Goal: Transaction & Acquisition: Purchase product/service

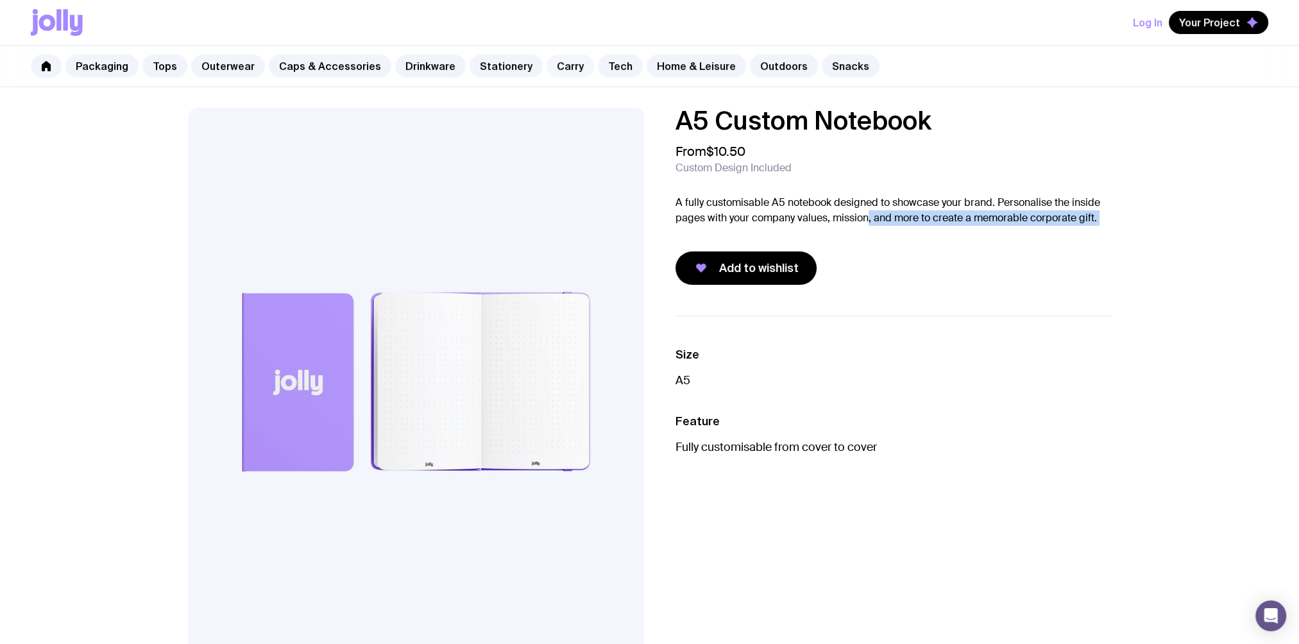
click at [547, 64] on link "Carry" at bounding box center [570, 66] width 47 height 23
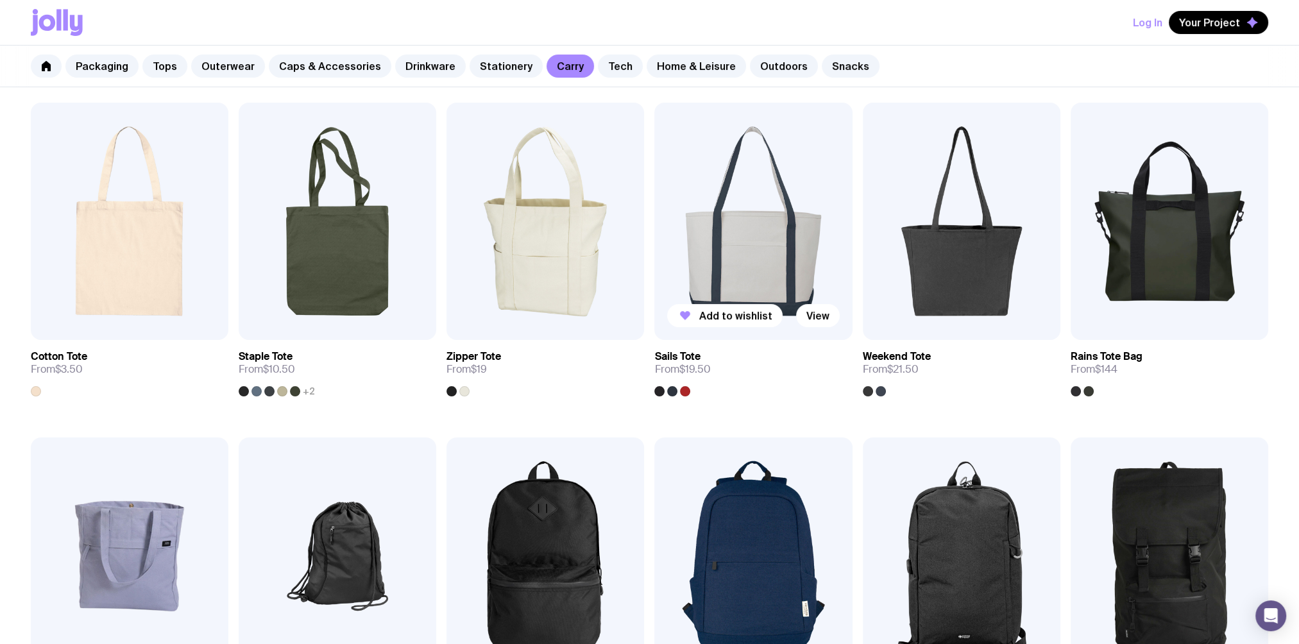
scroll to position [214, 0]
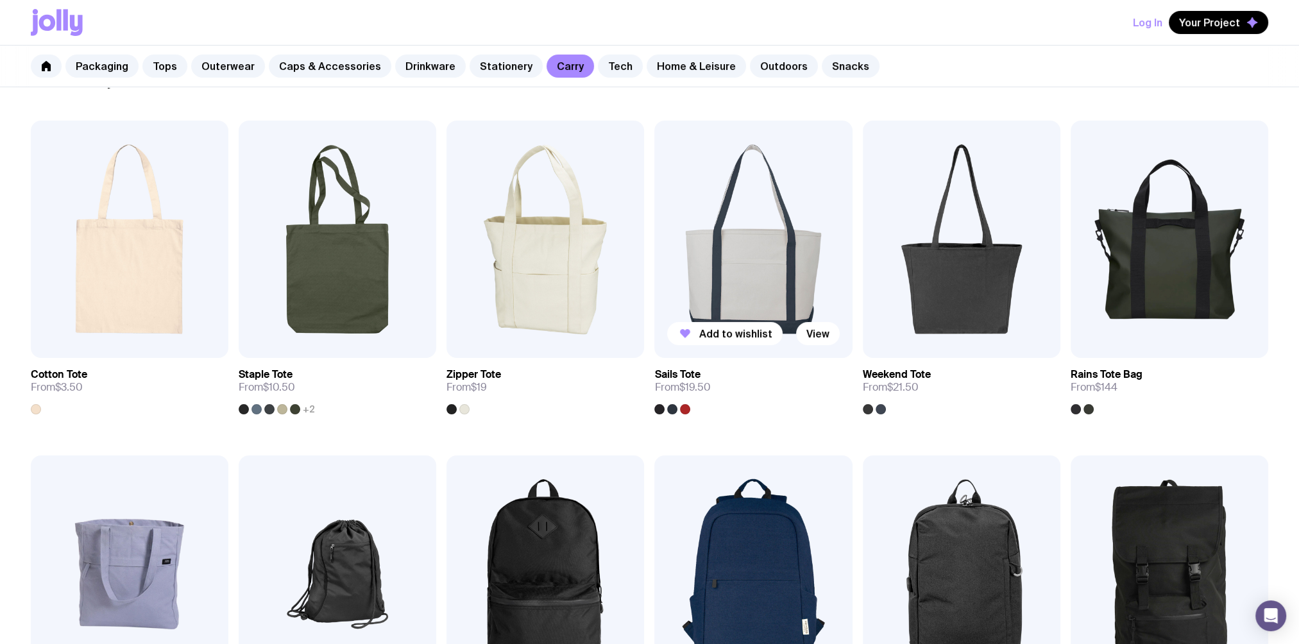
click at [723, 234] on img at bounding box center [754, 239] width 198 height 237
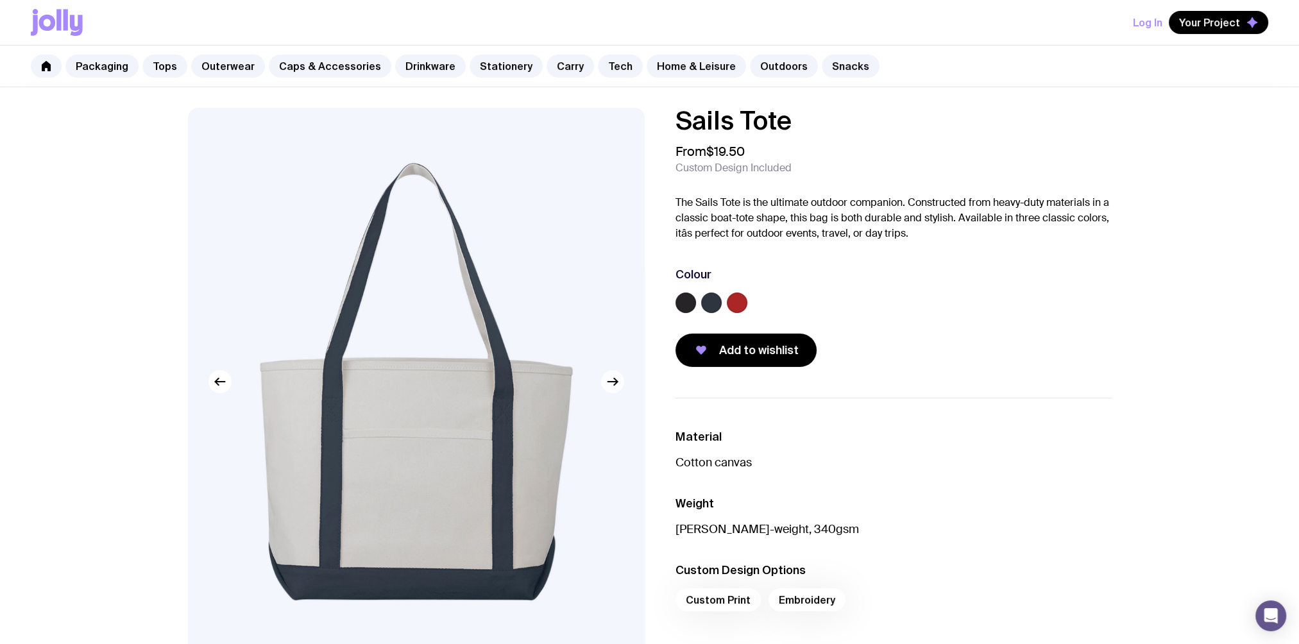
click at [612, 388] on icon "button" at bounding box center [612, 381] width 15 height 15
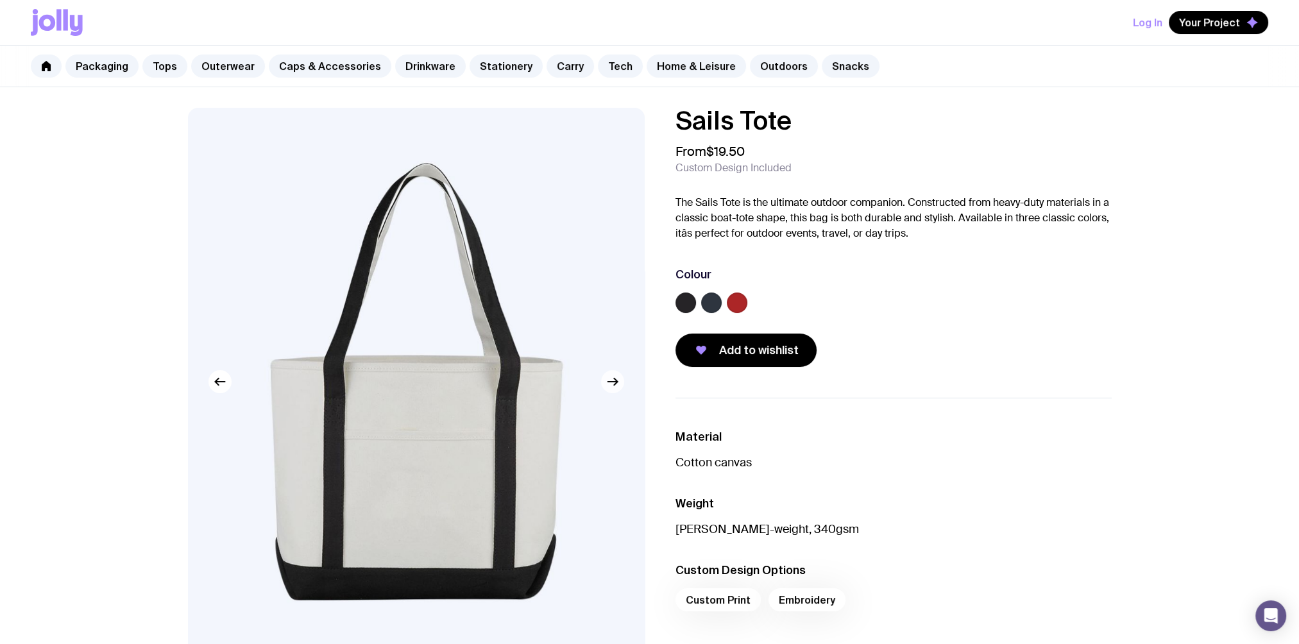
click at [612, 388] on icon "button" at bounding box center [612, 381] width 15 height 15
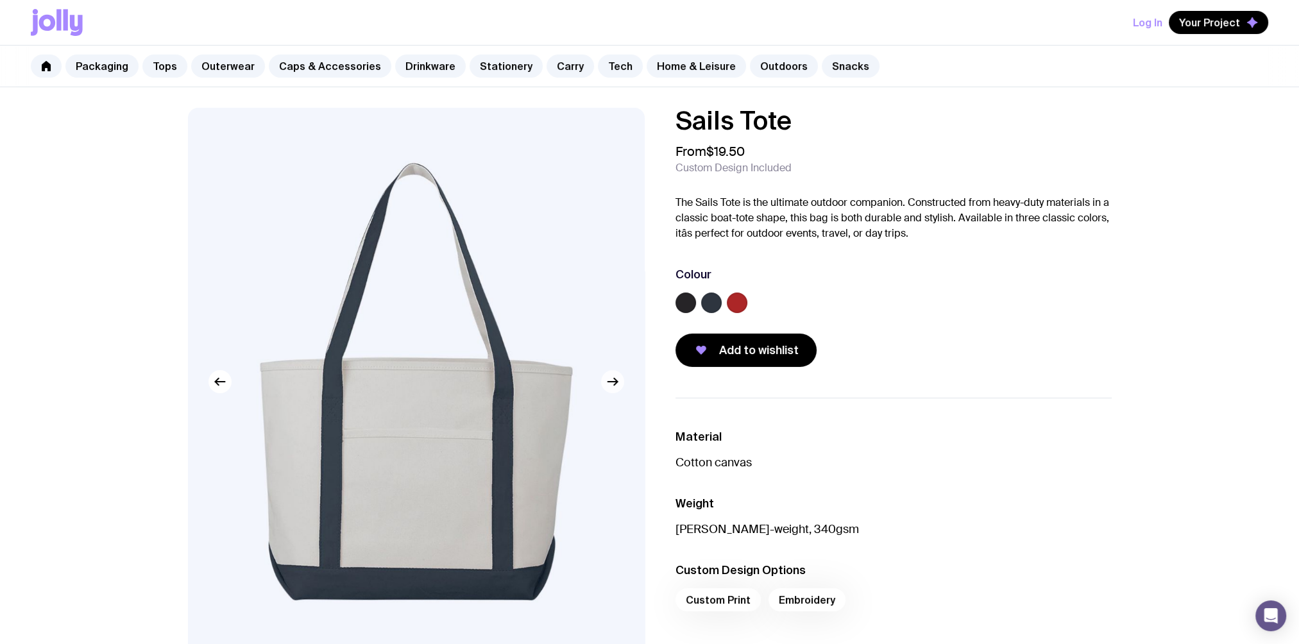
click at [612, 388] on icon "button" at bounding box center [612, 381] width 15 height 15
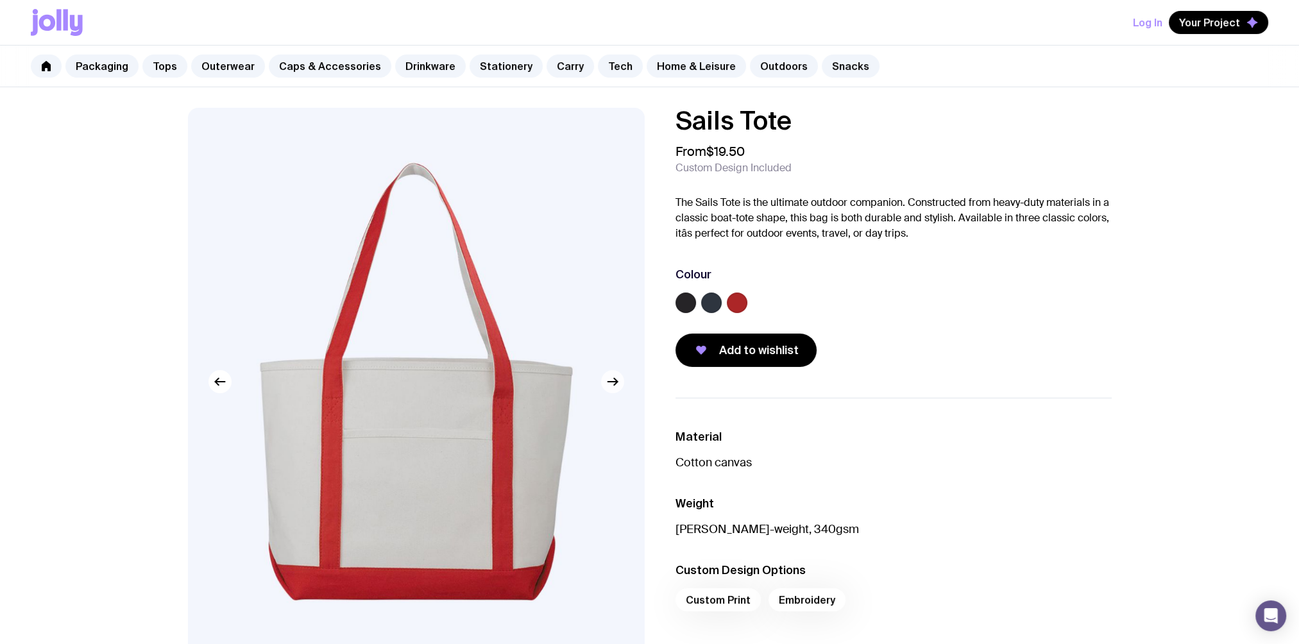
click at [612, 388] on icon "button" at bounding box center [612, 381] width 15 height 15
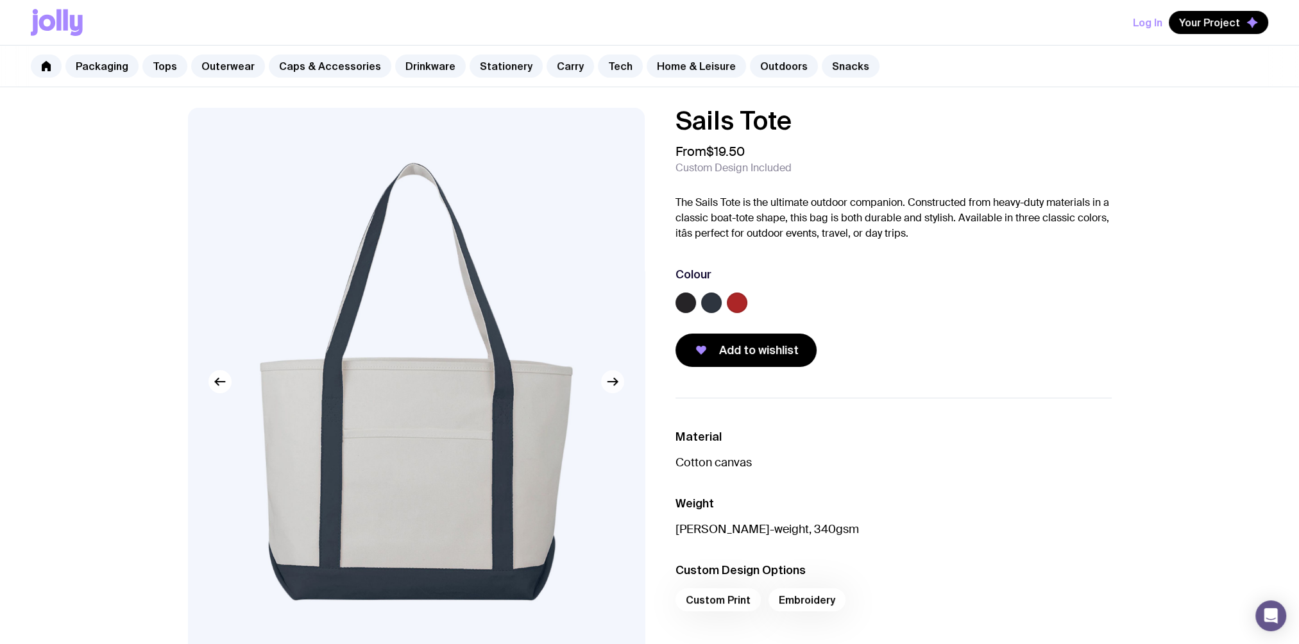
click at [612, 388] on icon "button" at bounding box center [612, 381] width 15 height 15
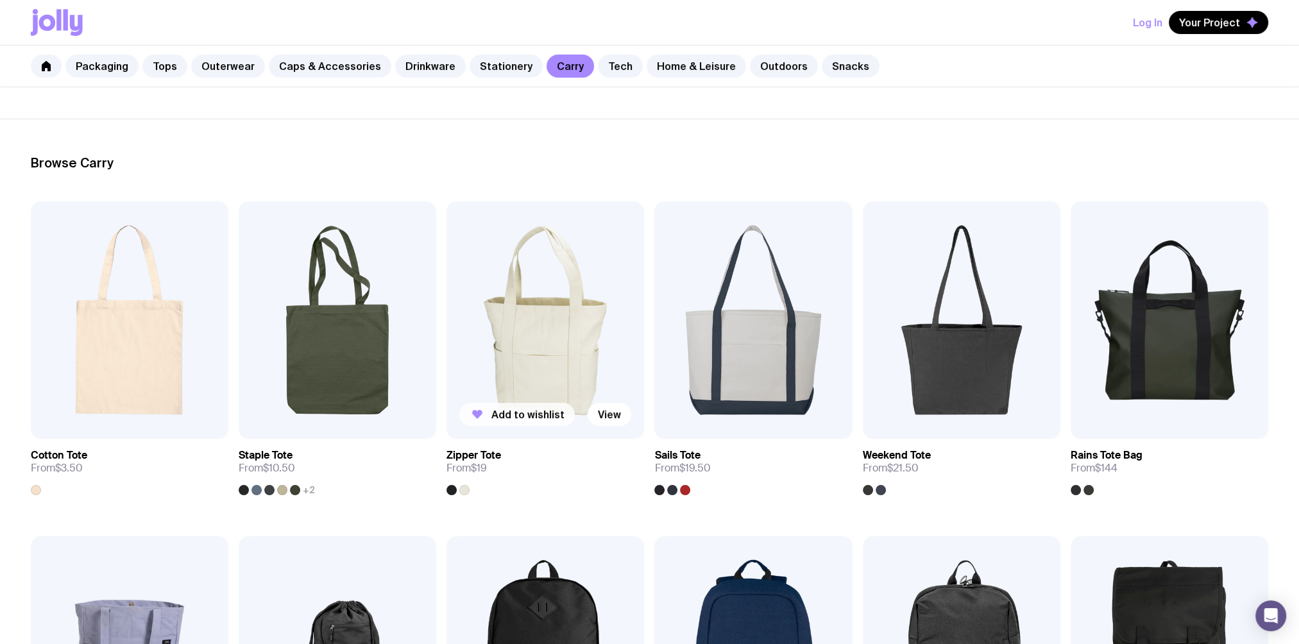
scroll to position [107, 0]
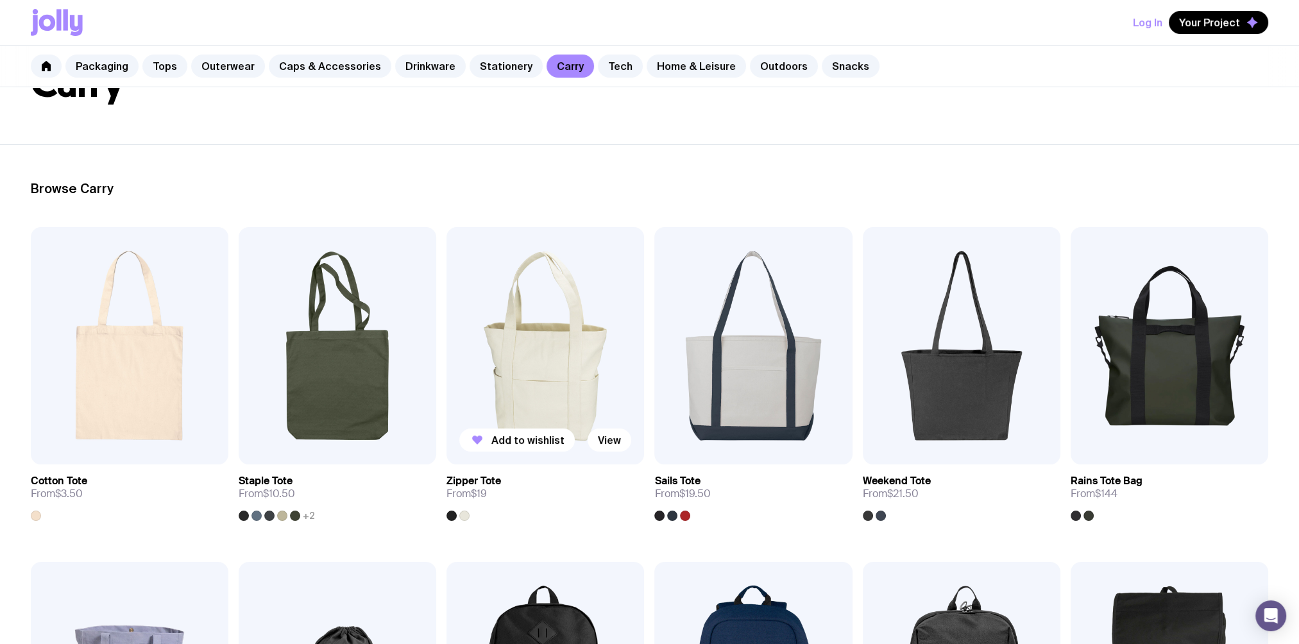
click at [500, 375] on img at bounding box center [546, 345] width 198 height 237
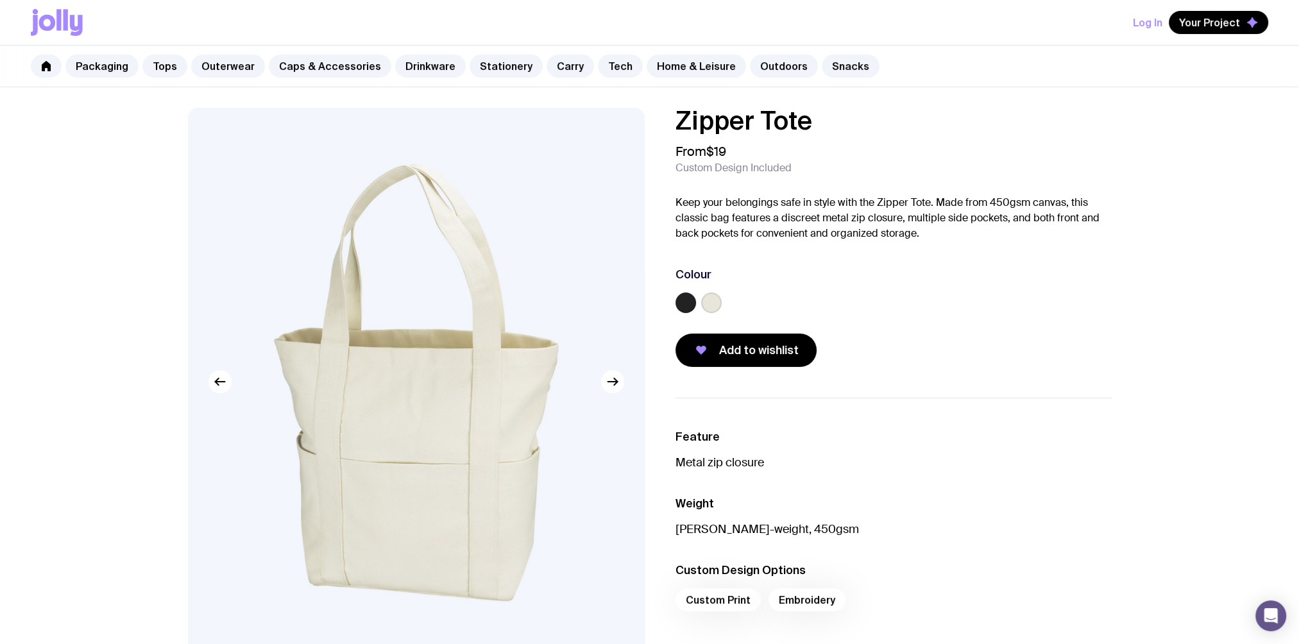
click at [711, 298] on label at bounding box center [711, 303] width 21 height 21
click at [0, 0] on input "radio" at bounding box center [0, 0] width 0 height 0
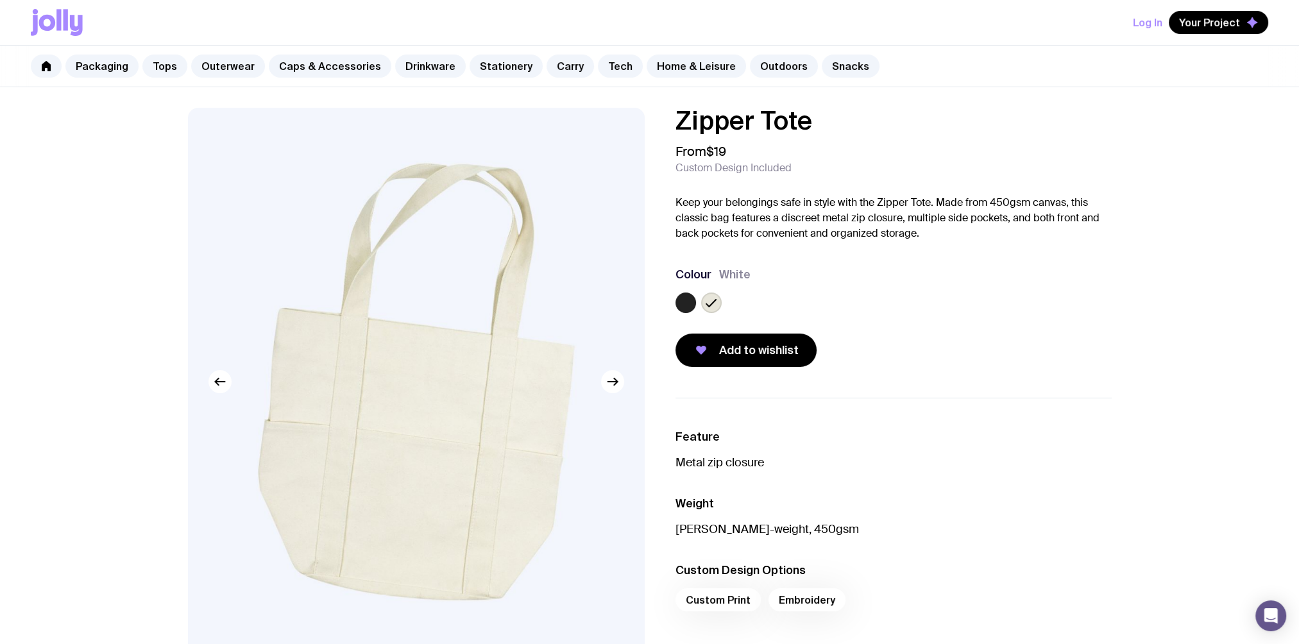
click at [701, 296] on div at bounding box center [711, 303] width 21 height 21
click at [683, 302] on label at bounding box center [686, 303] width 21 height 21
click at [0, 0] on input "radio" at bounding box center [0, 0] width 0 height 0
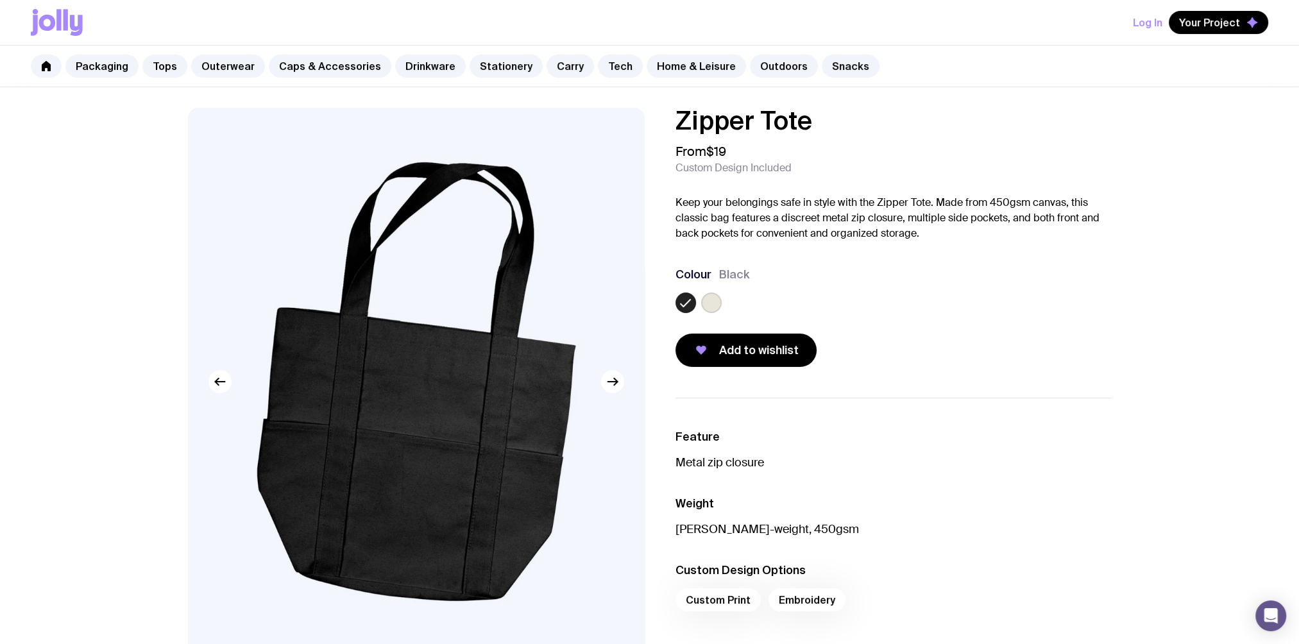
click at [865, 304] on div at bounding box center [894, 306] width 436 height 26
click at [615, 390] on button "button" at bounding box center [612, 381] width 23 height 23
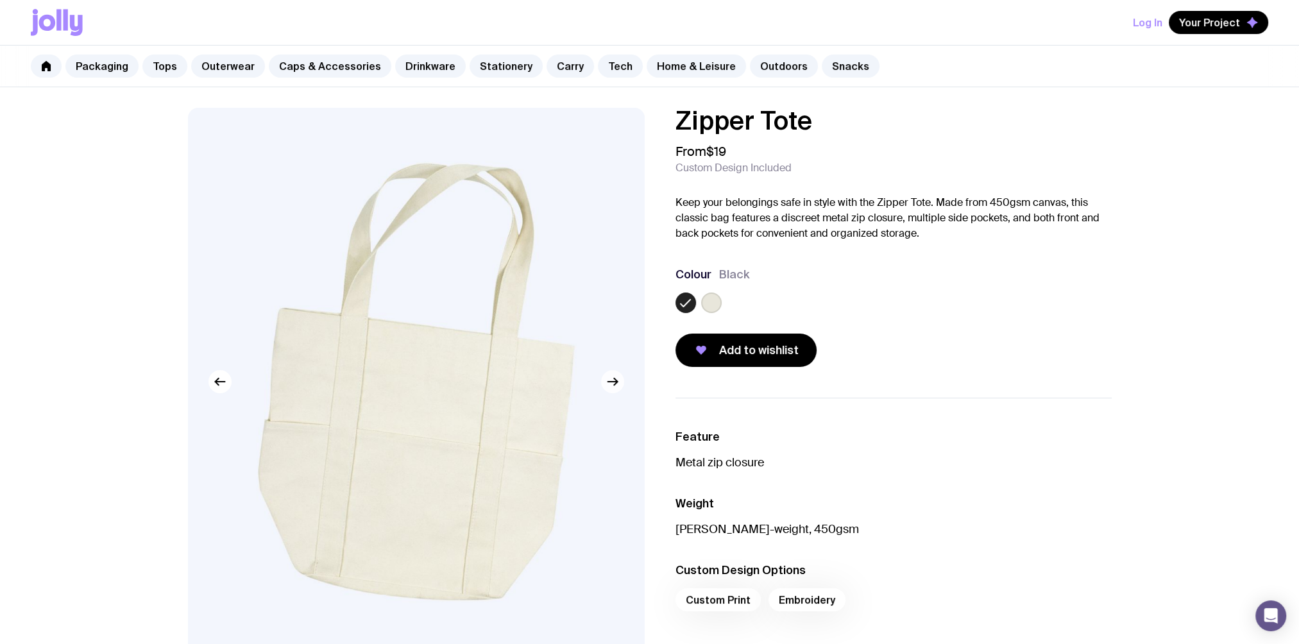
click at [615, 390] on button "button" at bounding box center [612, 381] width 23 height 23
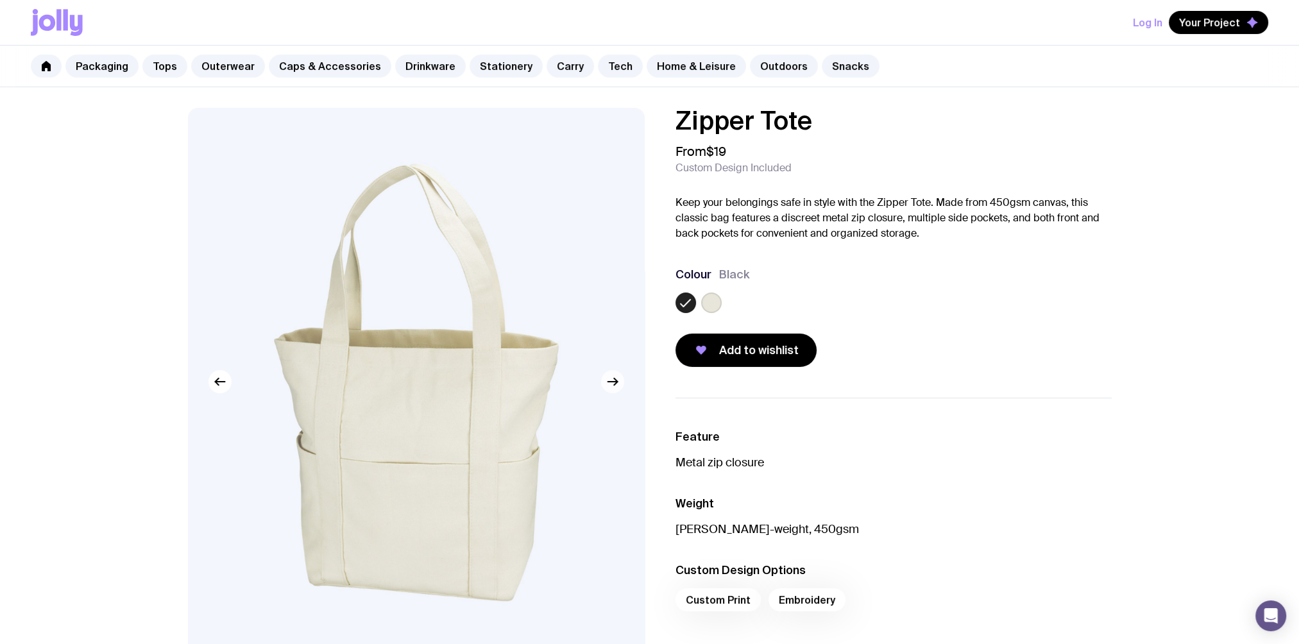
click at [615, 390] on button "button" at bounding box center [612, 381] width 23 height 23
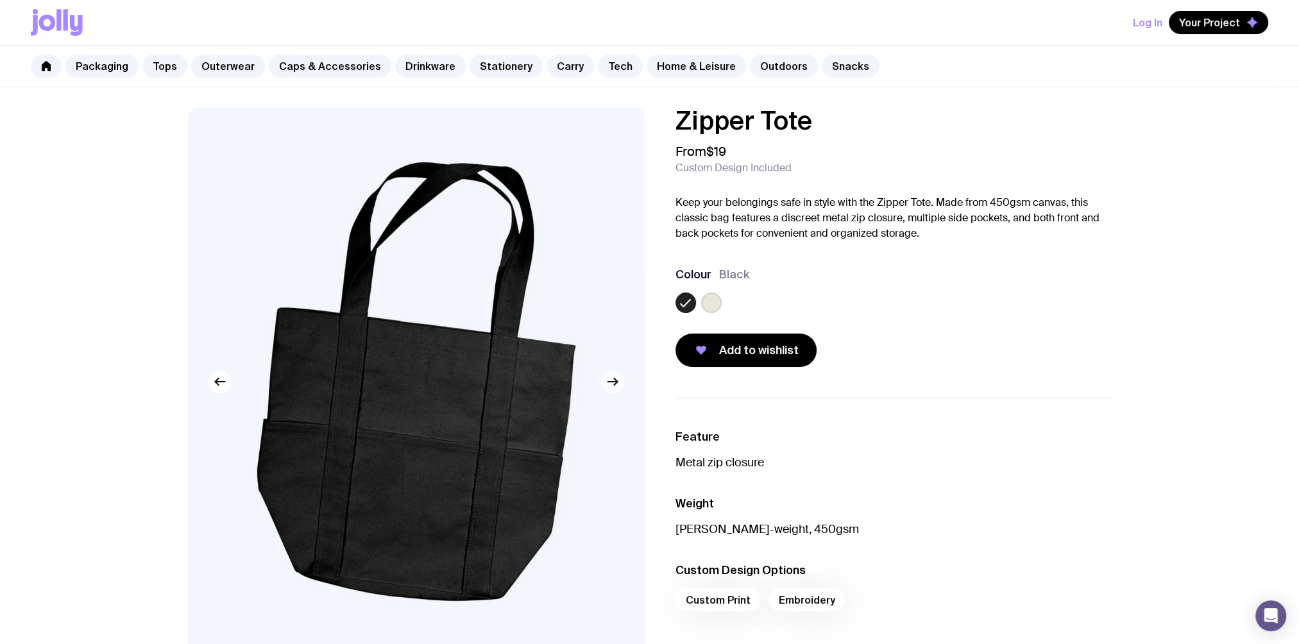
click at [615, 390] on button "button" at bounding box center [612, 381] width 23 height 23
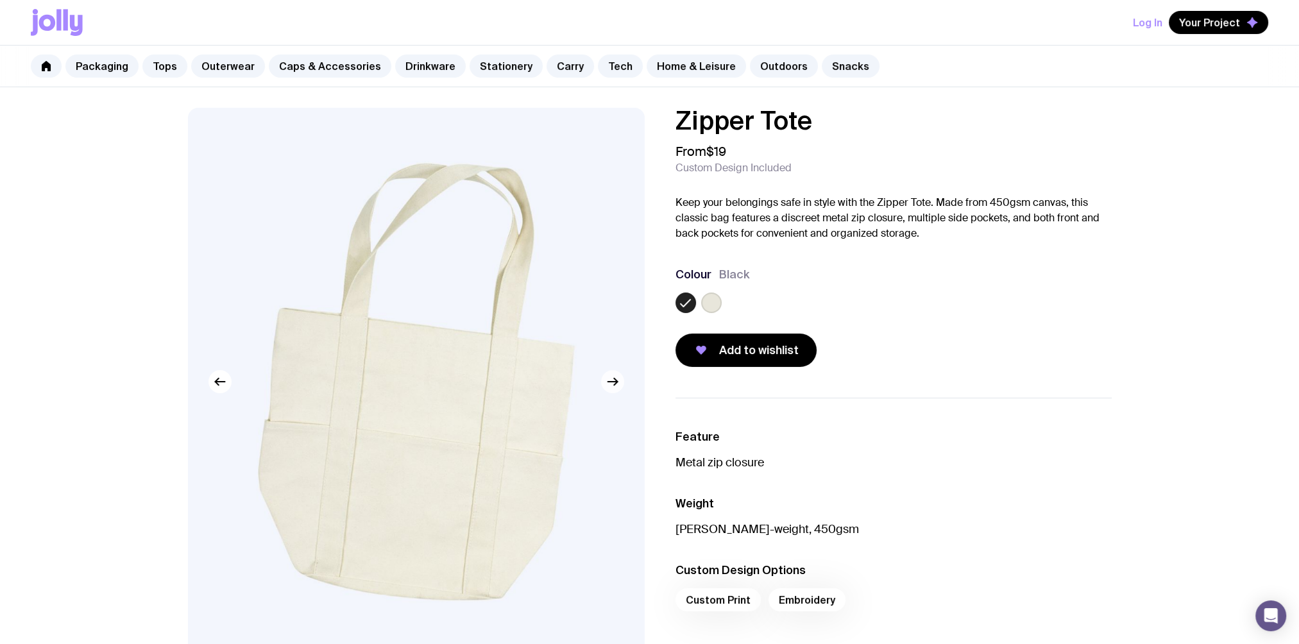
click at [615, 390] on button "button" at bounding box center [612, 381] width 23 height 23
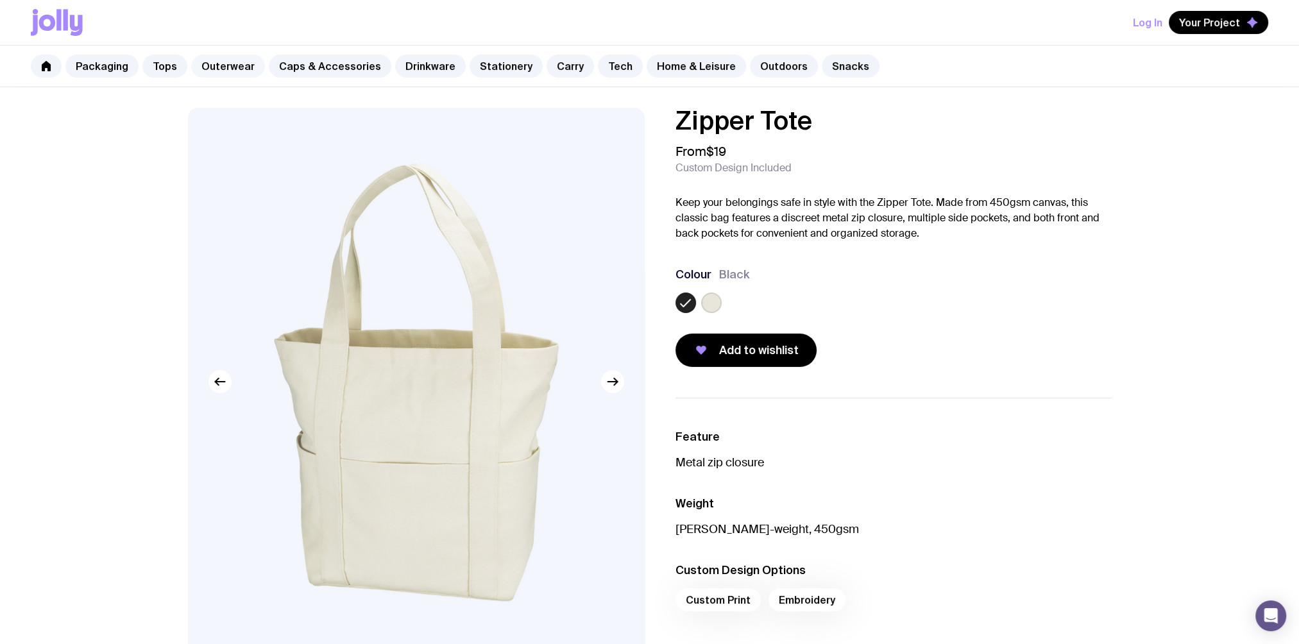
click at [234, 70] on link "Outerwear" at bounding box center [228, 66] width 74 height 23
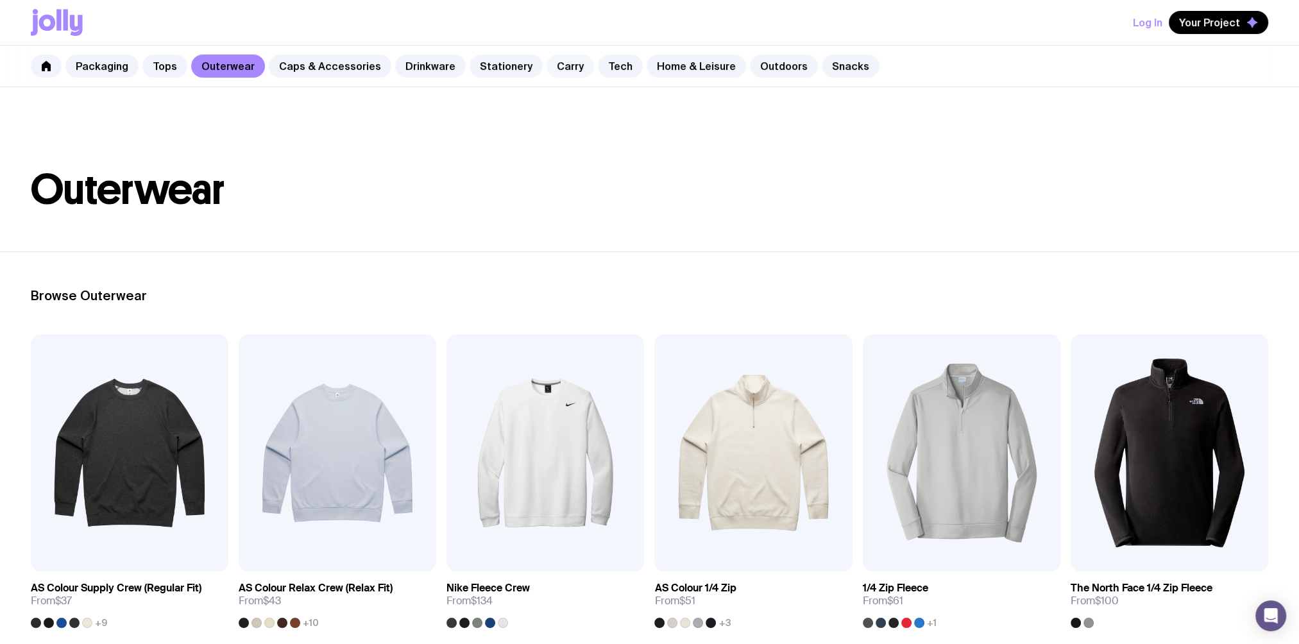
click at [560, 62] on link "Carry" at bounding box center [570, 66] width 47 height 23
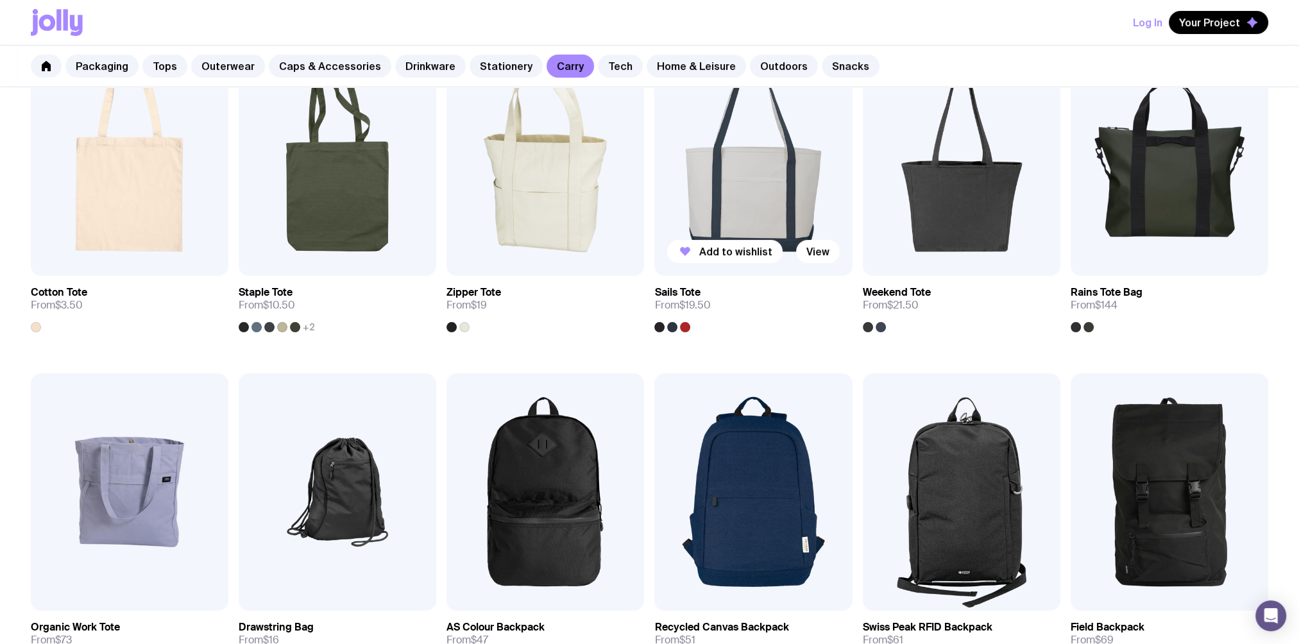
scroll to position [321, 0]
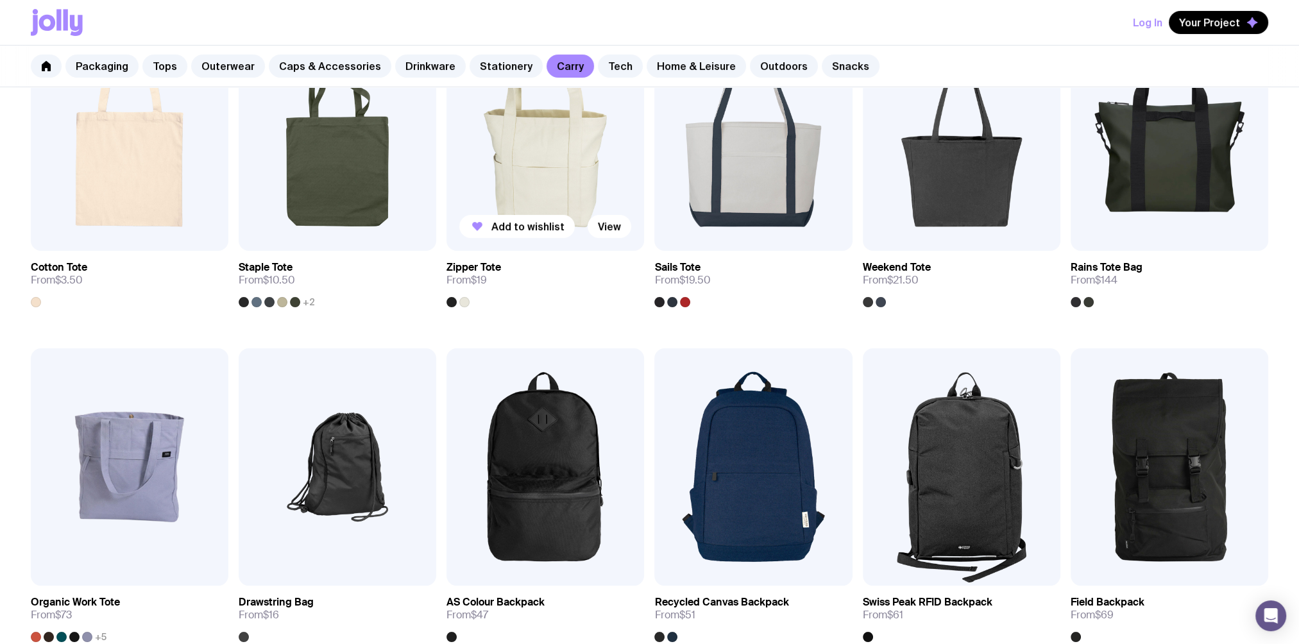
click at [542, 175] on img at bounding box center [546, 131] width 198 height 237
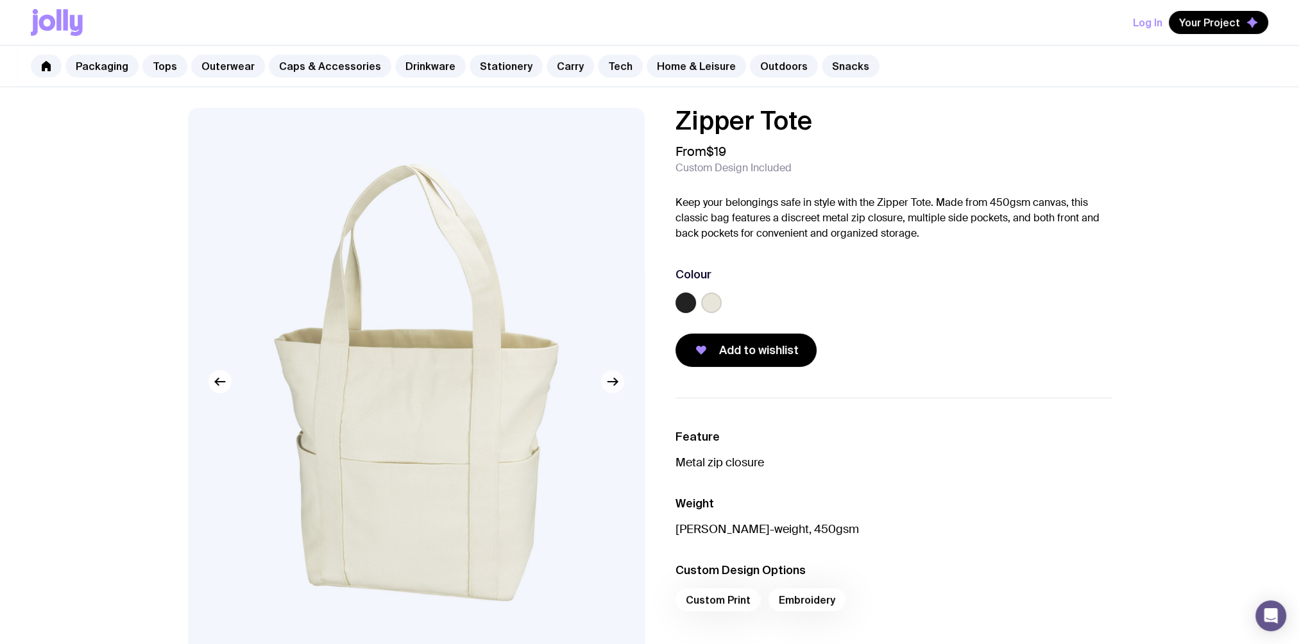
click at [607, 390] on button "button" at bounding box center [612, 381] width 23 height 23
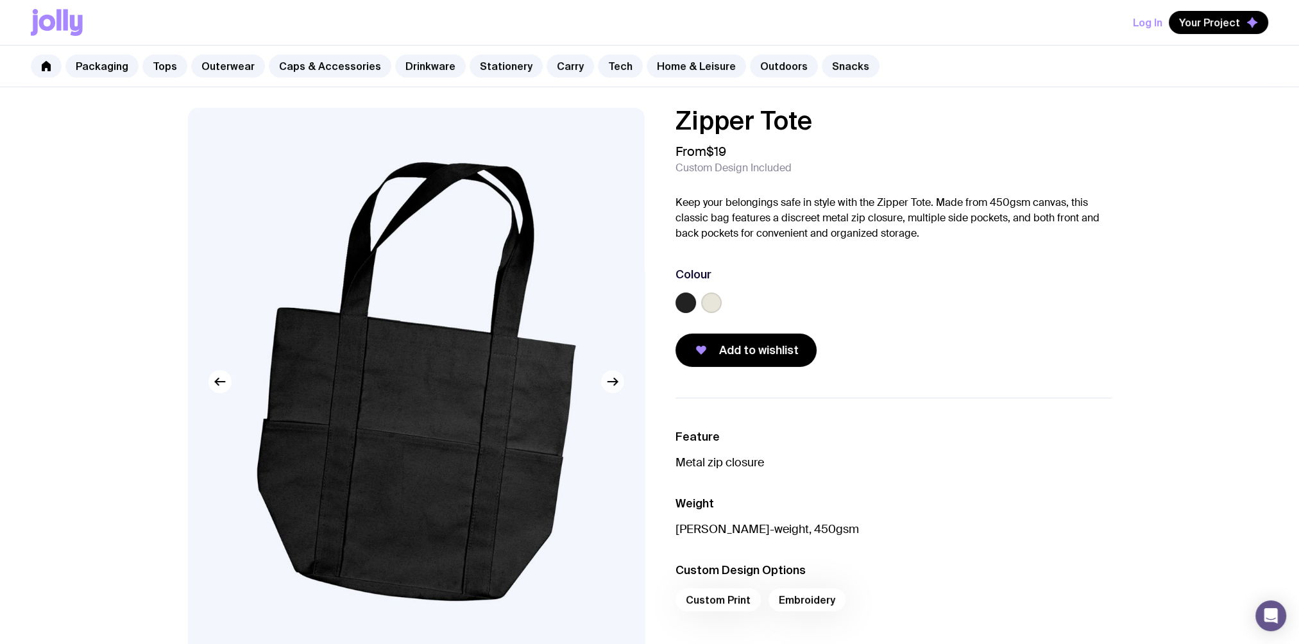
click at [607, 390] on button "button" at bounding box center [612, 381] width 23 height 23
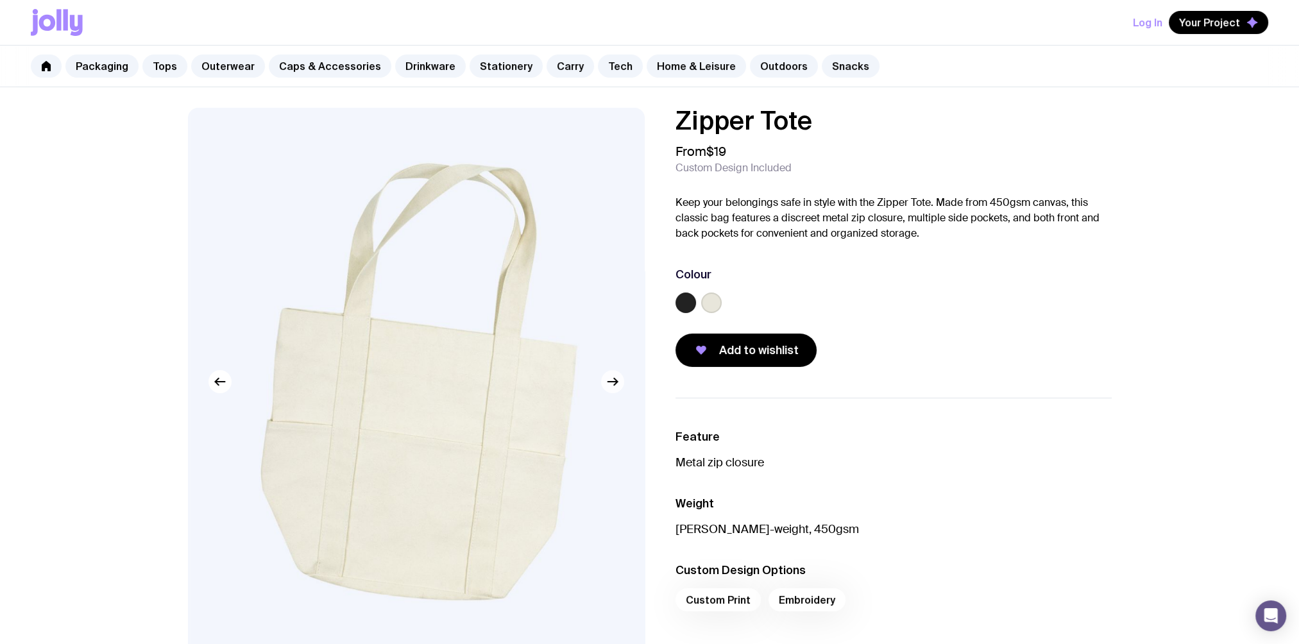
click at [607, 390] on button "button" at bounding box center [612, 381] width 23 height 23
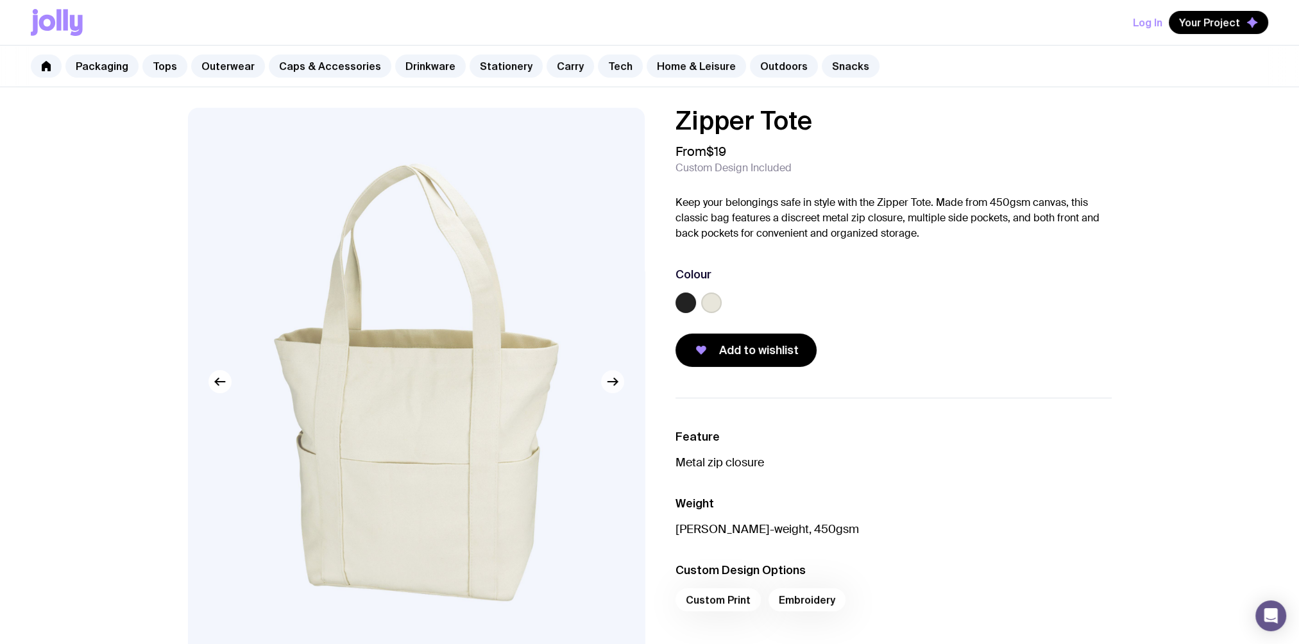
click at [607, 390] on button "button" at bounding box center [612, 381] width 23 height 23
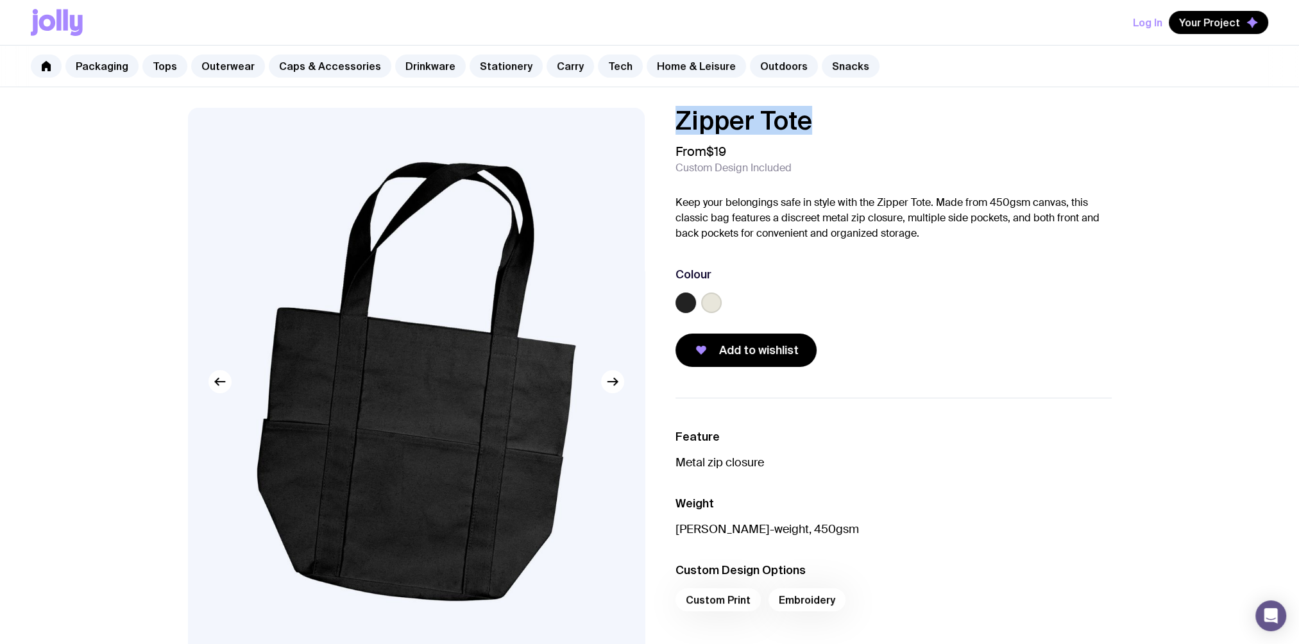
drag, startPoint x: 815, startPoint y: 123, endPoint x: 677, endPoint y: 108, distance: 138.8
click at [677, 108] on h1 "Zipper Tote" at bounding box center [894, 121] width 436 height 26
copy h1 "Zipper Tote"
click at [477, 62] on link "Stationery" at bounding box center [506, 66] width 73 height 23
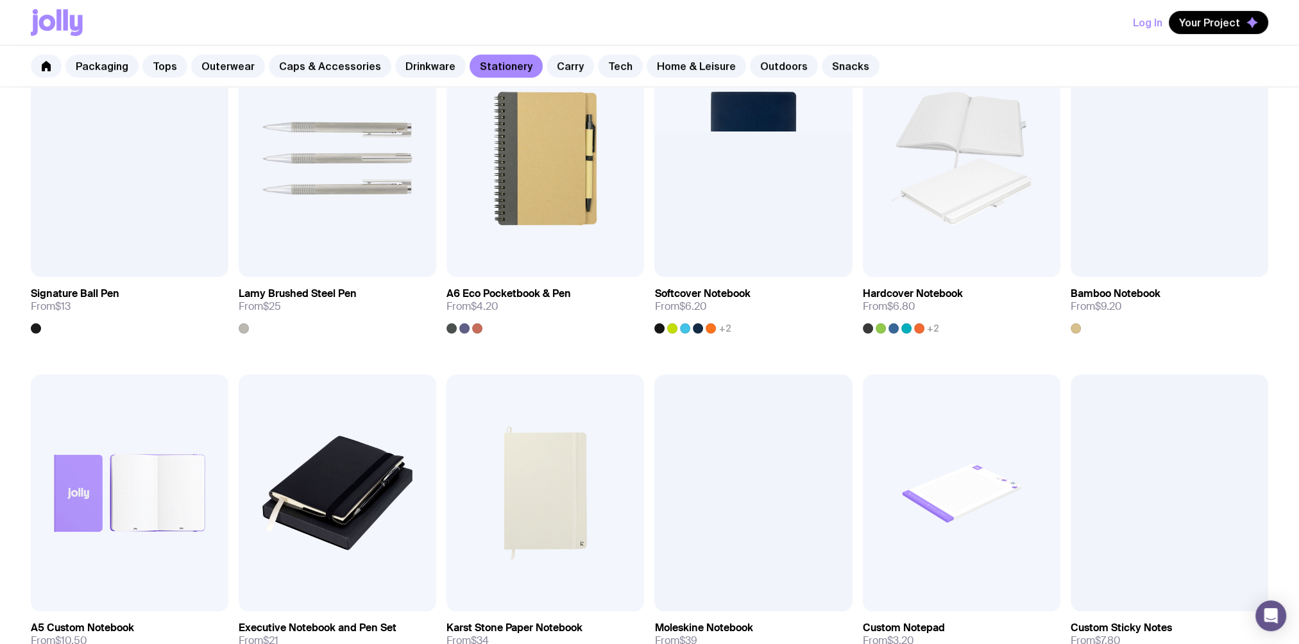
scroll to position [642, 0]
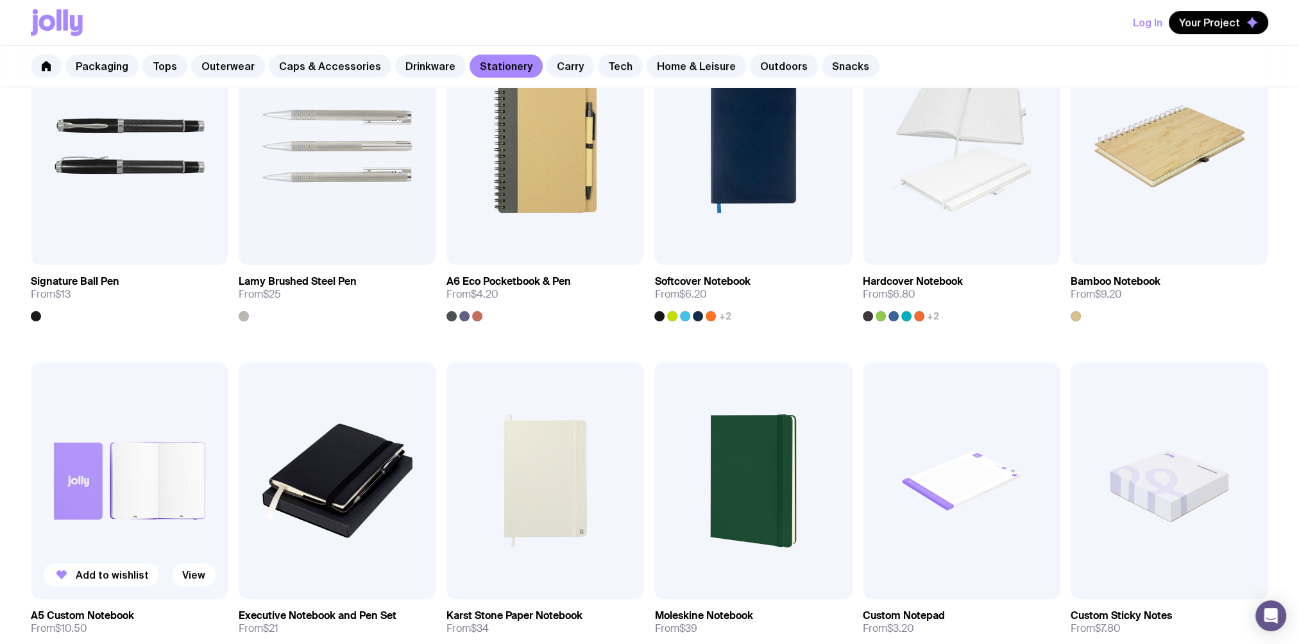
click at [132, 484] on img at bounding box center [130, 481] width 198 height 237
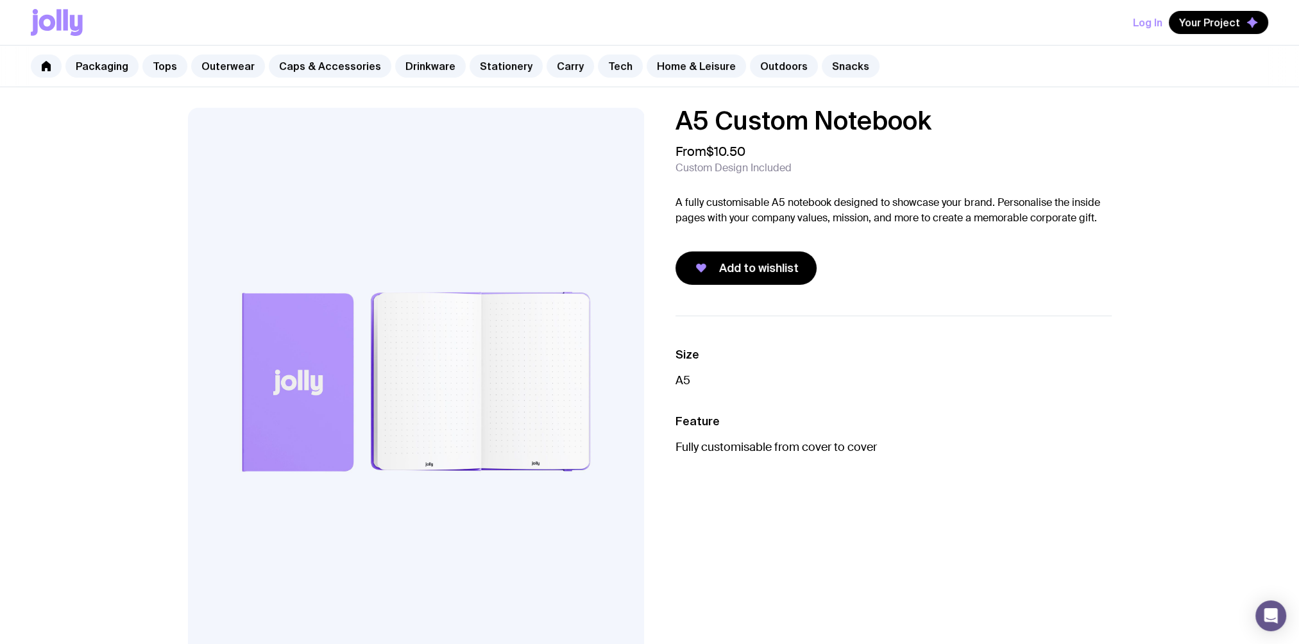
click at [450, 416] on img at bounding box center [416, 382] width 457 height 548
